Goal: Use online tool/utility: Utilize a website feature to perform a specific function

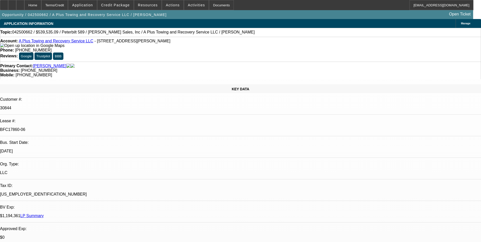
select select "0"
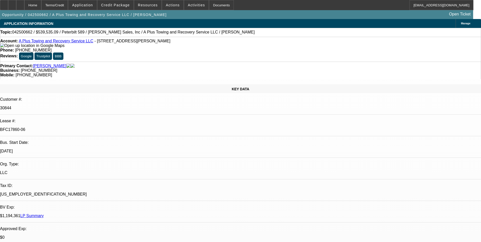
select select "0"
select select "1"
select select "2"
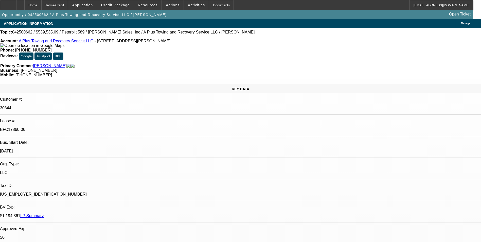
select select "6"
select select "1"
select select "2"
select select "6"
select select "1"
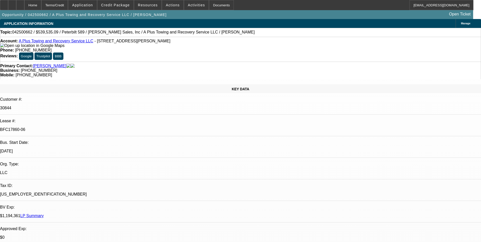
select select "2"
select select "6"
select select "1"
select select "2"
select select "6"
